Goal: Information Seeking & Learning: Learn about a topic

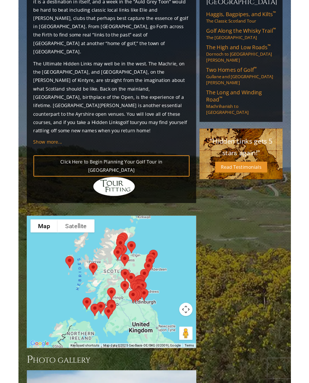
scroll to position [721, 0]
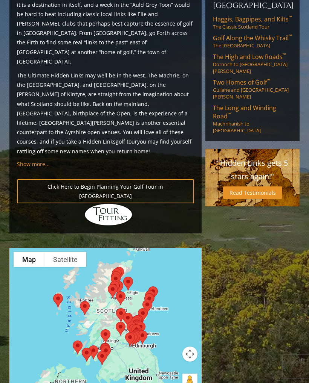
click at [29, 247] on div at bounding box center [105, 322] width 192 height 150
click at [193, 347] on button "Map camera controls" at bounding box center [189, 354] width 15 height 15
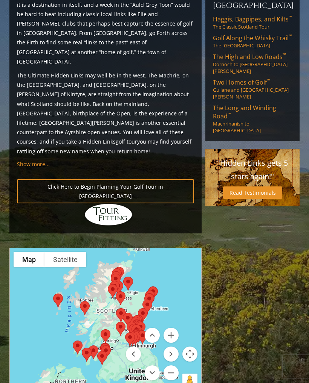
click at [36, 262] on div at bounding box center [106, 323] width 192 height 150
click at [32, 264] on div at bounding box center [106, 323] width 192 height 150
click at [44, 252] on div at bounding box center [106, 323] width 192 height 150
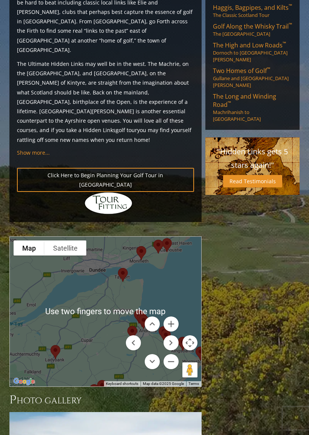
scroll to position [733, 0]
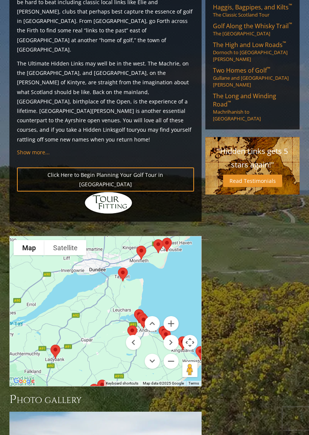
click at [172, 236] on div at bounding box center [106, 311] width 192 height 150
click at [69, 236] on div at bounding box center [106, 311] width 192 height 150
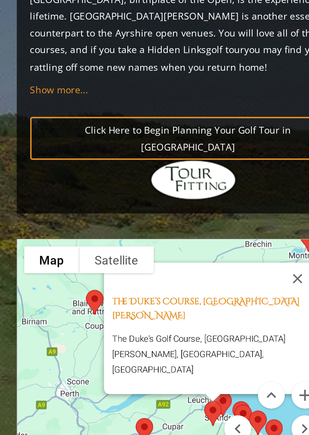
click at [138, 316] on menu at bounding box center [152, 342] width 53 height 53
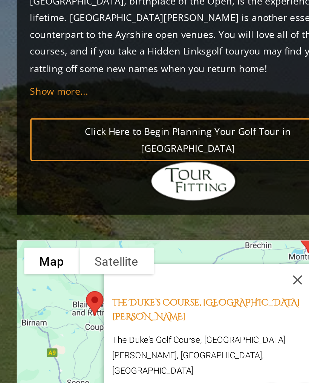
click at [167, 250] on button "Close" at bounding box center [167, 259] width 18 height 18
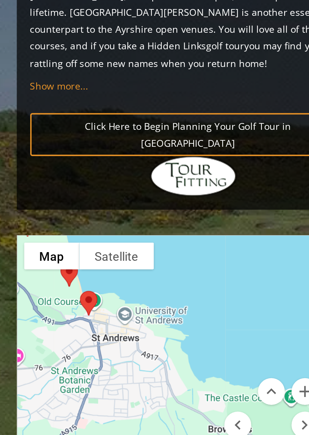
click at [38, 237] on div at bounding box center [106, 312] width 192 height 150
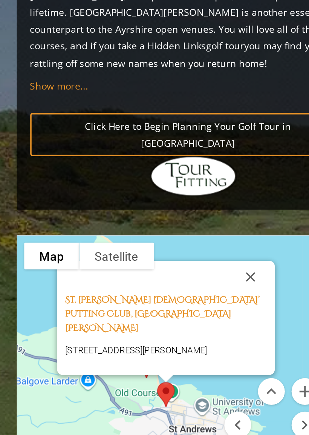
click at [141, 251] on button "Close" at bounding box center [140, 260] width 18 height 18
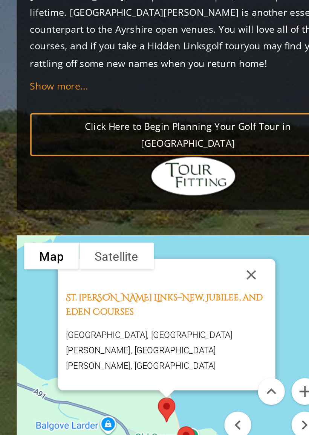
click at [140, 250] on button "Close" at bounding box center [141, 259] width 18 height 18
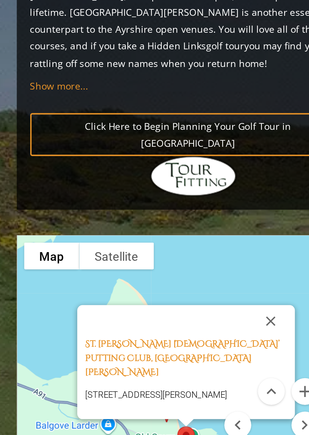
click at [85, 237] on div "St. Andrews Ladies’ Putting Club, St. Andrews Scotland The Links, St Andrews KY…" at bounding box center [106, 312] width 192 height 150
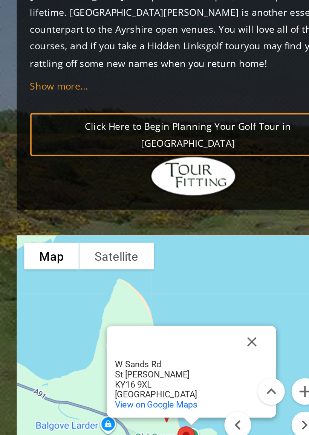
click at [152, 287] on div "Old Course Old Course W Sands Rd St Andrews KY16 9XL United Kingdom View on Goo…" at bounding box center [107, 313] width 95 height 52
click at [143, 287] on button "Close" at bounding box center [141, 296] width 18 height 18
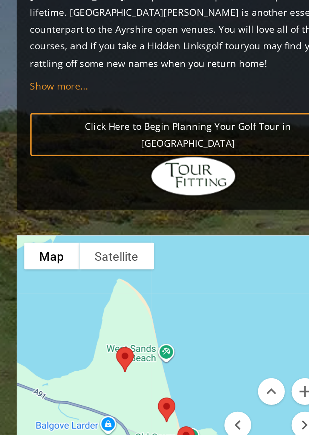
click at [88, 237] on div at bounding box center [106, 312] width 192 height 150
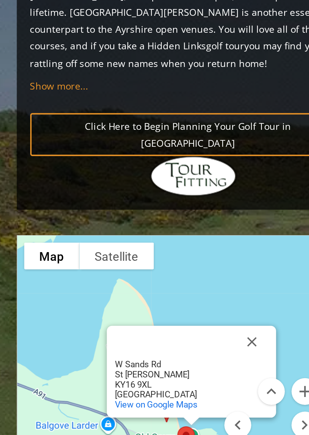
click at [142, 287] on button "Close" at bounding box center [141, 296] width 18 height 18
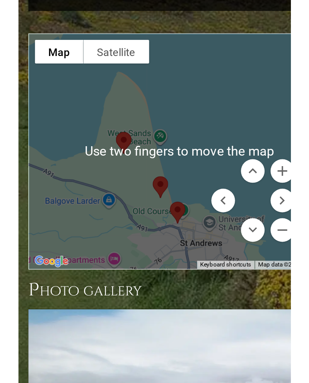
scroll to position [757, 0]
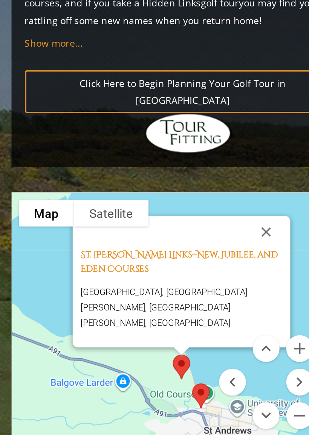
click at [149, 225] on button "Close" at bounding box center [152, 234] width 18 height 18
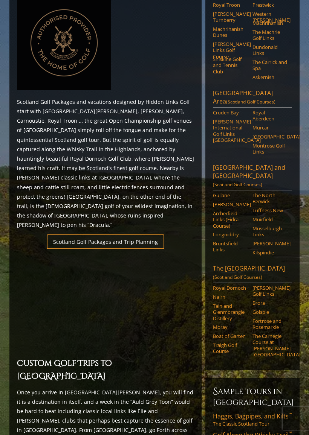
scroll to position [341, 0]
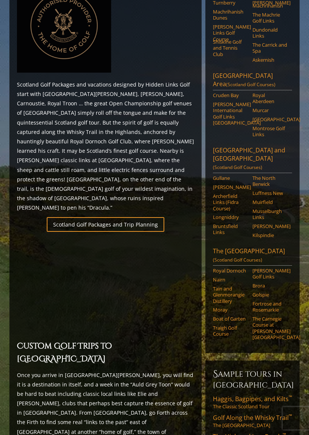
click at [266, 175] on link "The North Berwick" at bounding box center [269, 181] width 35 height 12
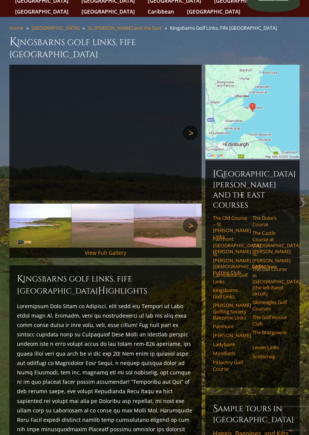
scroll to position [62, 0]
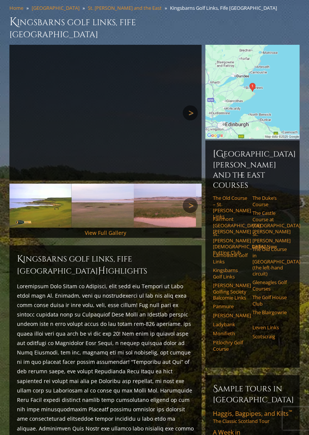
click at [273, 231] on link "St. [PERSON_NAME] Links–New" at bounding box center [269, 240] width 35 height 18
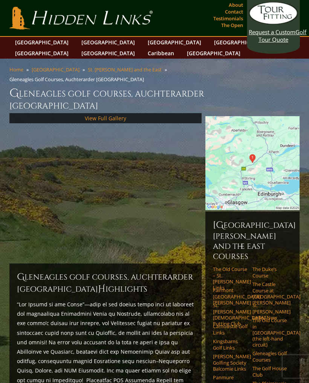
click at [145, 202] on div at bounding box center [105, 188] width 192 height 151
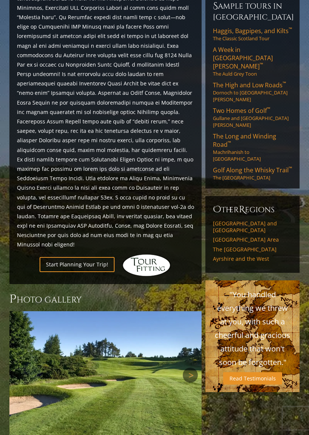
scroll to position [455, 0]
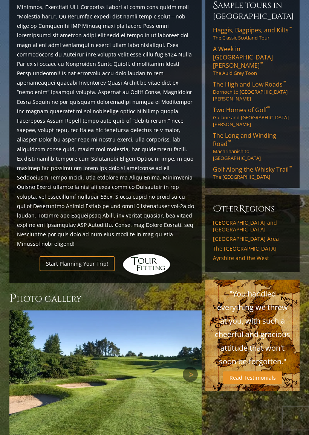
click at [275, 220] on link "[GEOGRAPHIC_DATA] and [GEOGRAPHIC_DATA]" at bounding box center [252, 226] width 79 height 13
